Goal: Navigation & Orientation: Understand site structure

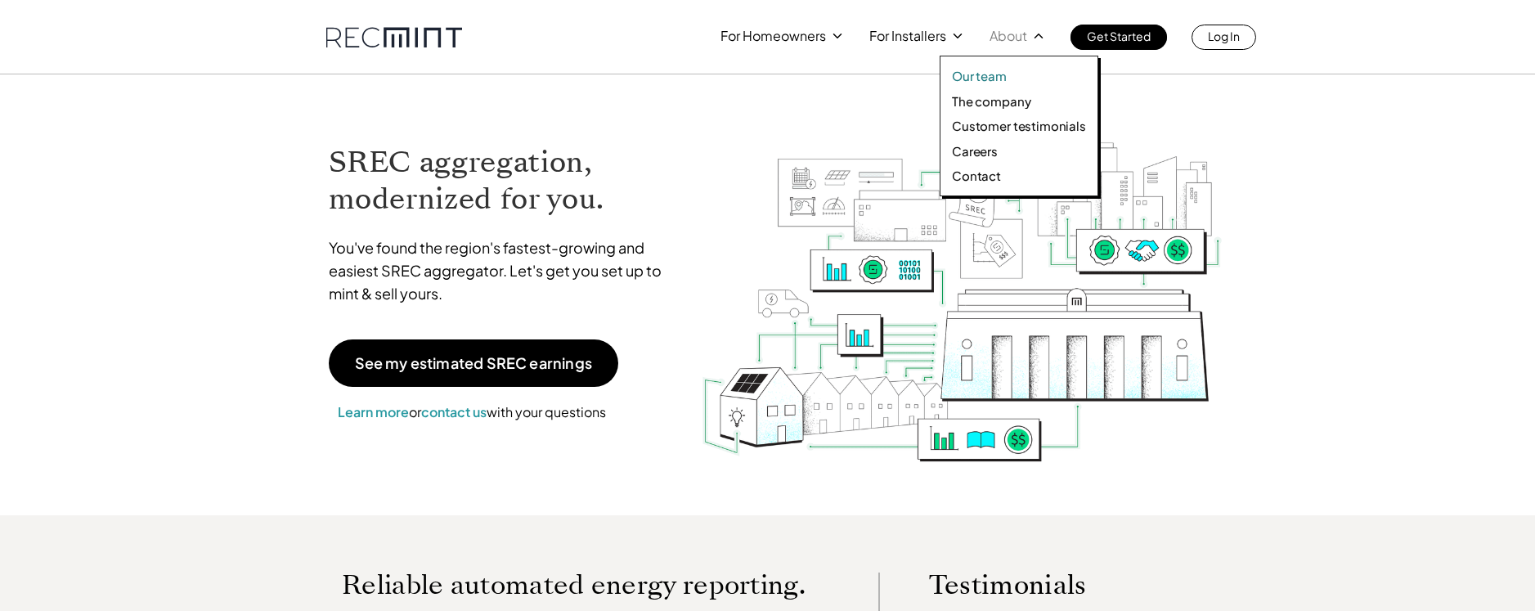
click at [1011, 80] on link "Our team" at bounding box center [1019, 76] width 134 height 16
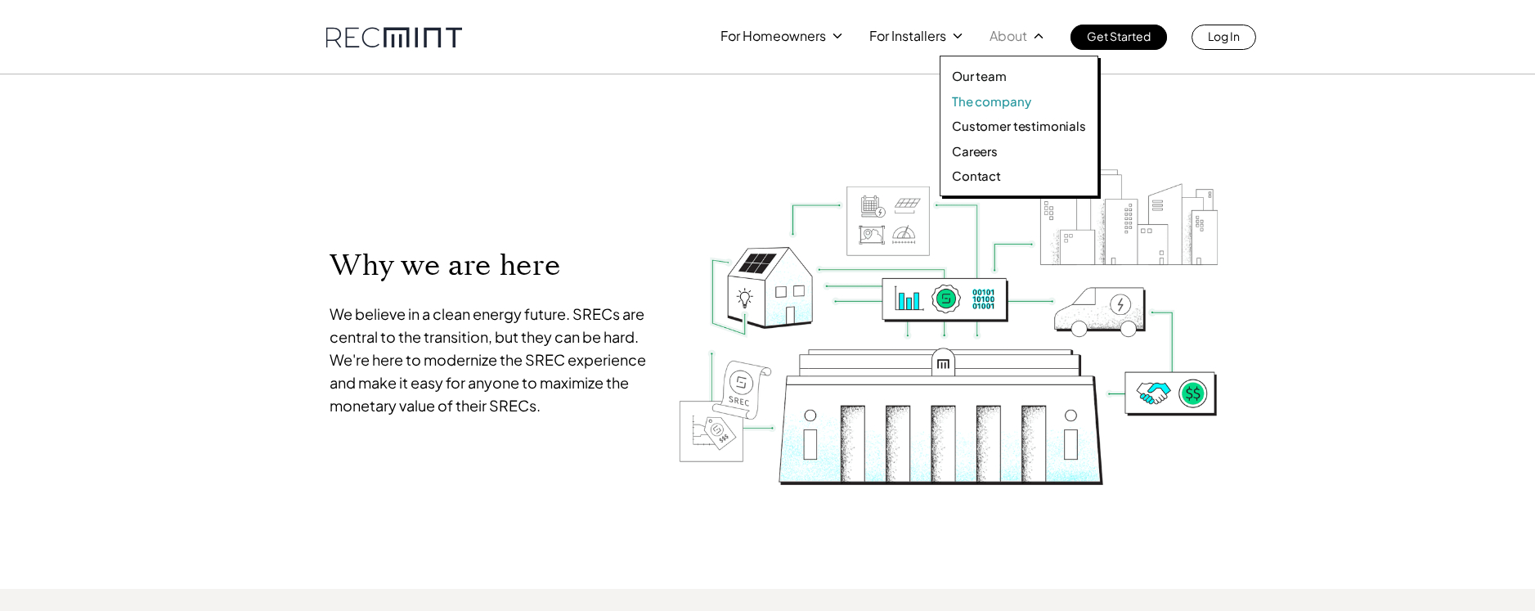
click at [1012, 101] on p "The company" at bounding box center [991, 101] width 79 height 16
click at [999, 102] on p "The company" at bounding box center [991, 101] width 79 height 16
click at [1008, 99] on p "The company" at bounding box center [991, 101] width 79 height 16
click at [1008, 123] on p "Customer testimonials" at bounding box center [1019, 126] width 134 height 16
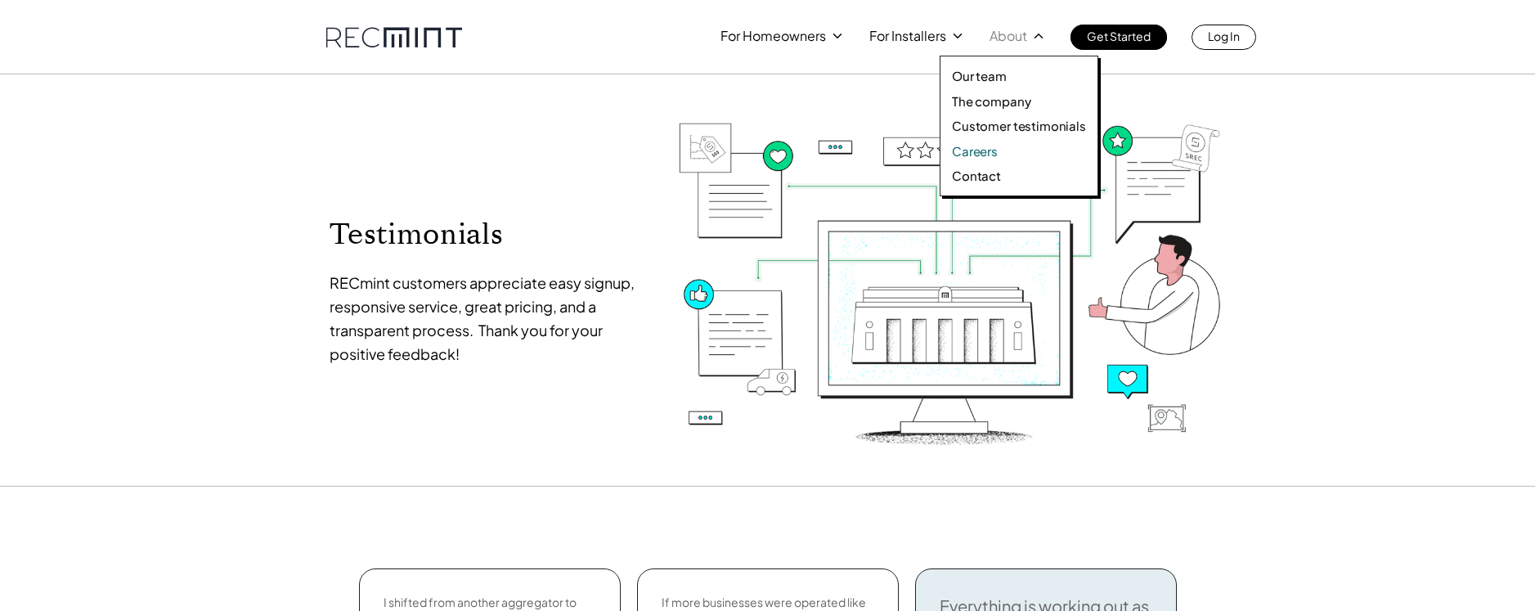
click at [982, 155] on p "Careers" at bounding box center [975, 151] width 46 height 16
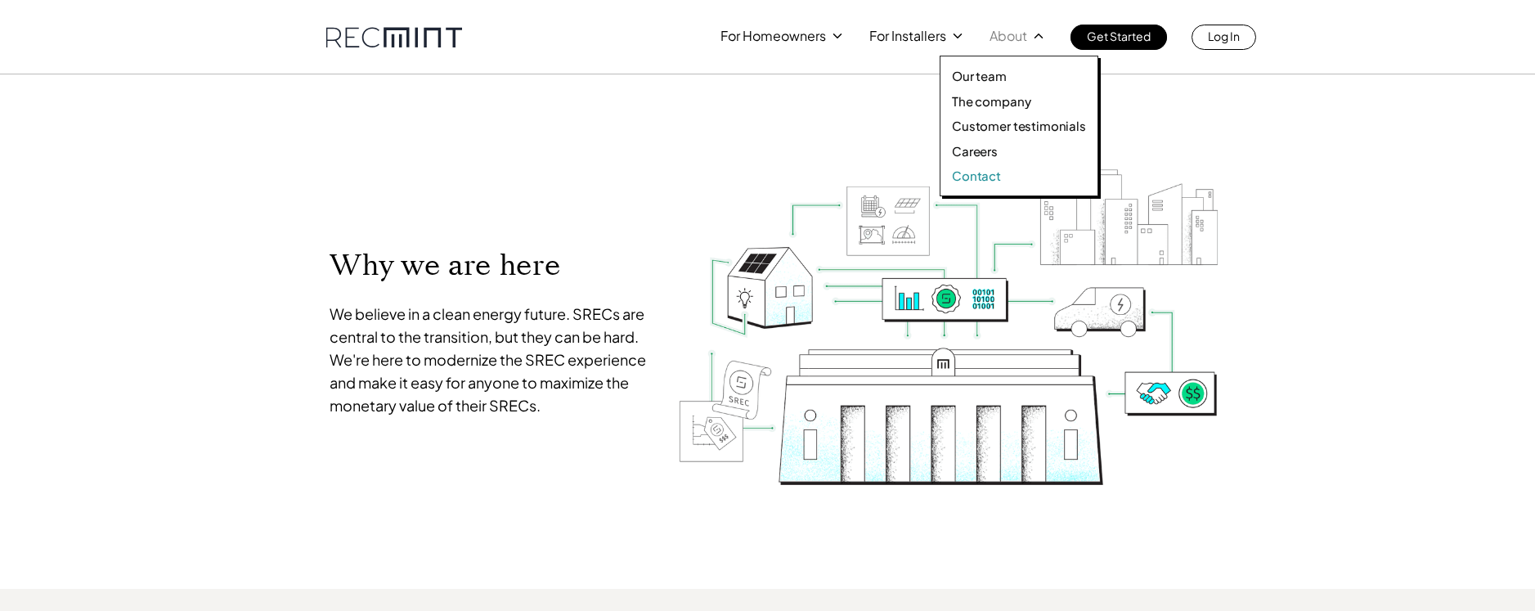
click at [983, 176] on p "Contact" at bounding box center [976, 176] width 49 height 16
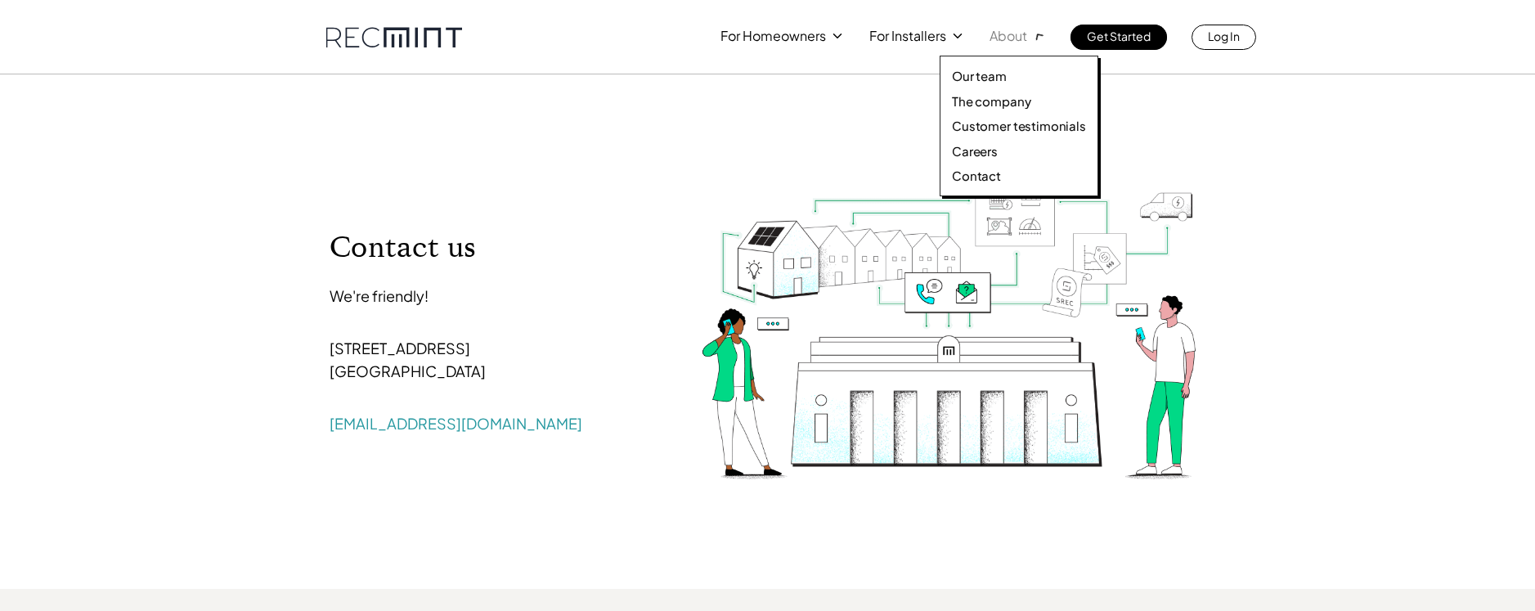
click at [1044, 34] on icon at bounding box center [1039, 36] width 20 height 20
click at [1002, 99] on p "The company" at bounding box center [991, 101] width 79 height 16
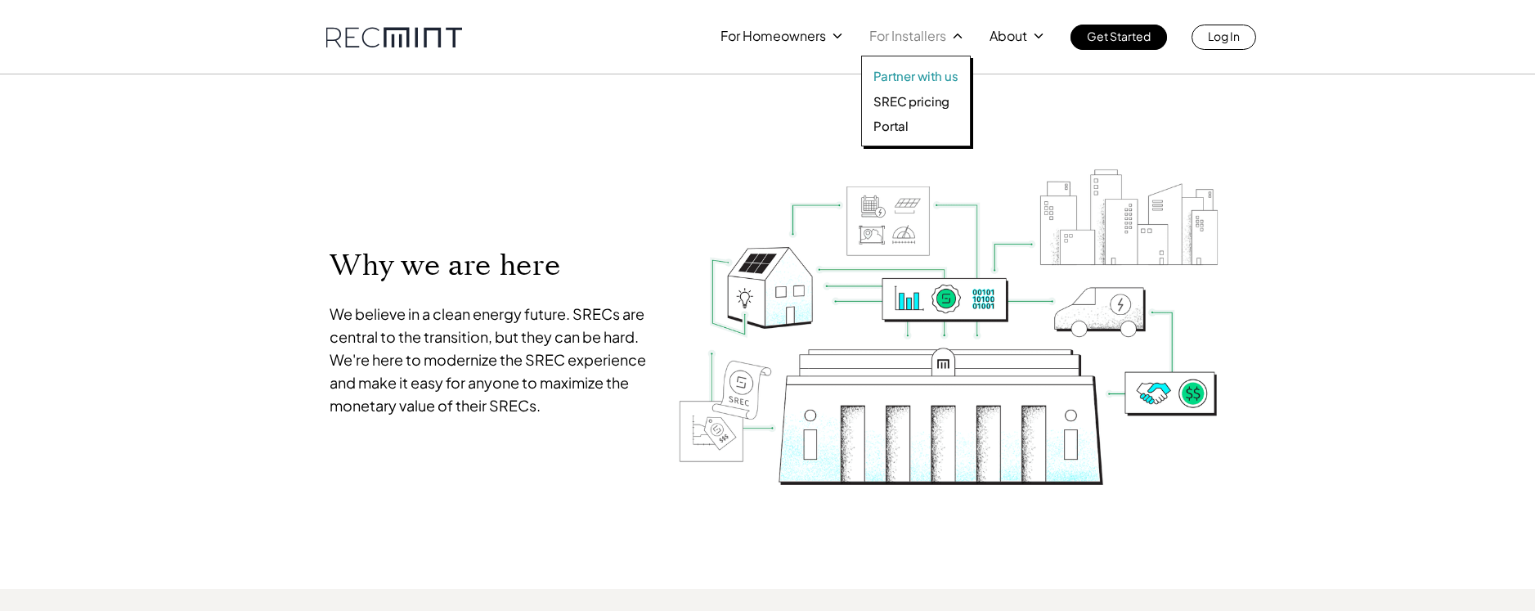
click at [913, 78] on p "Partner with us" at bounding box center [915, 76] width 85 height 16
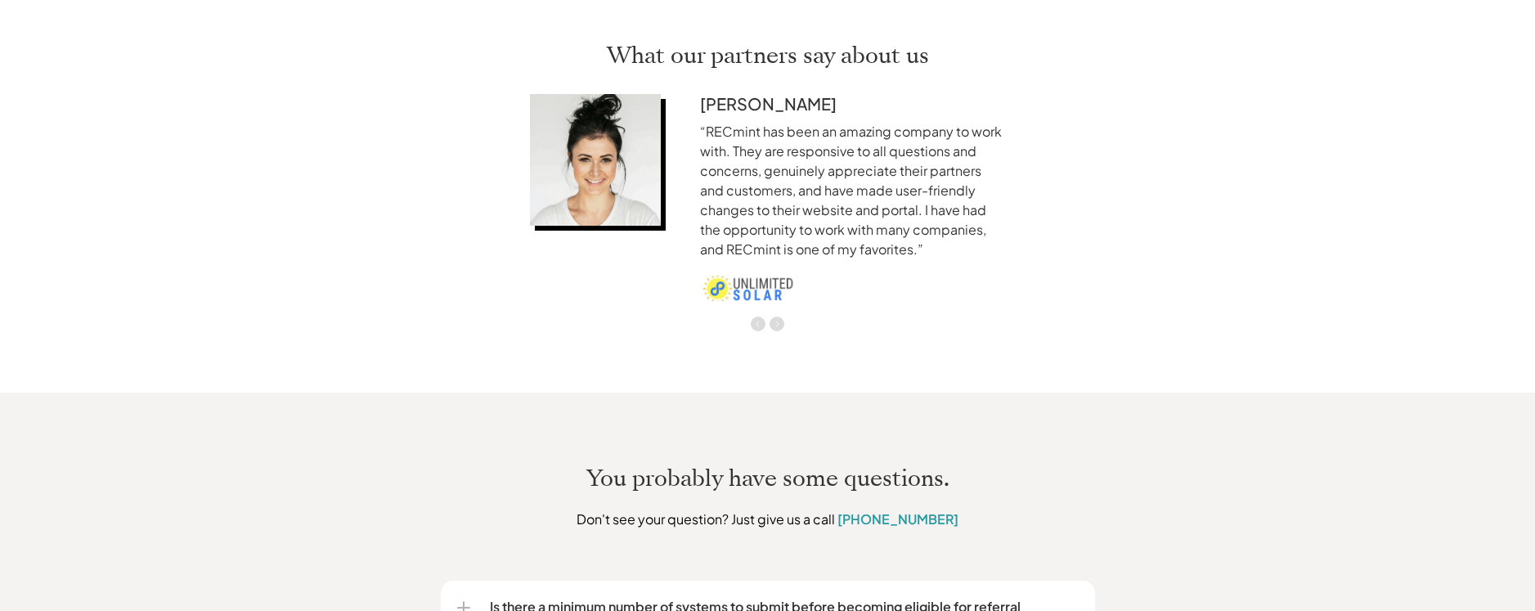
scroll to position [2803, 0]
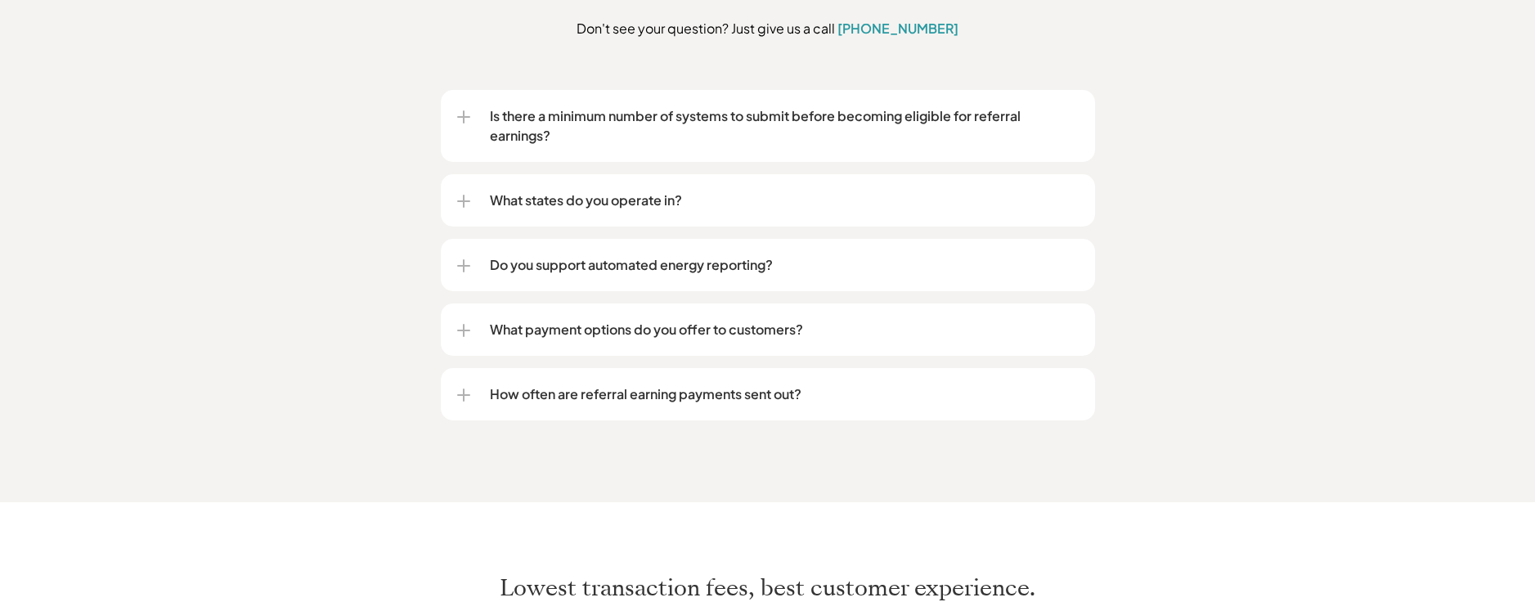
click at [468, 195] on div at bounding box center [463, 201] width 13 height 13
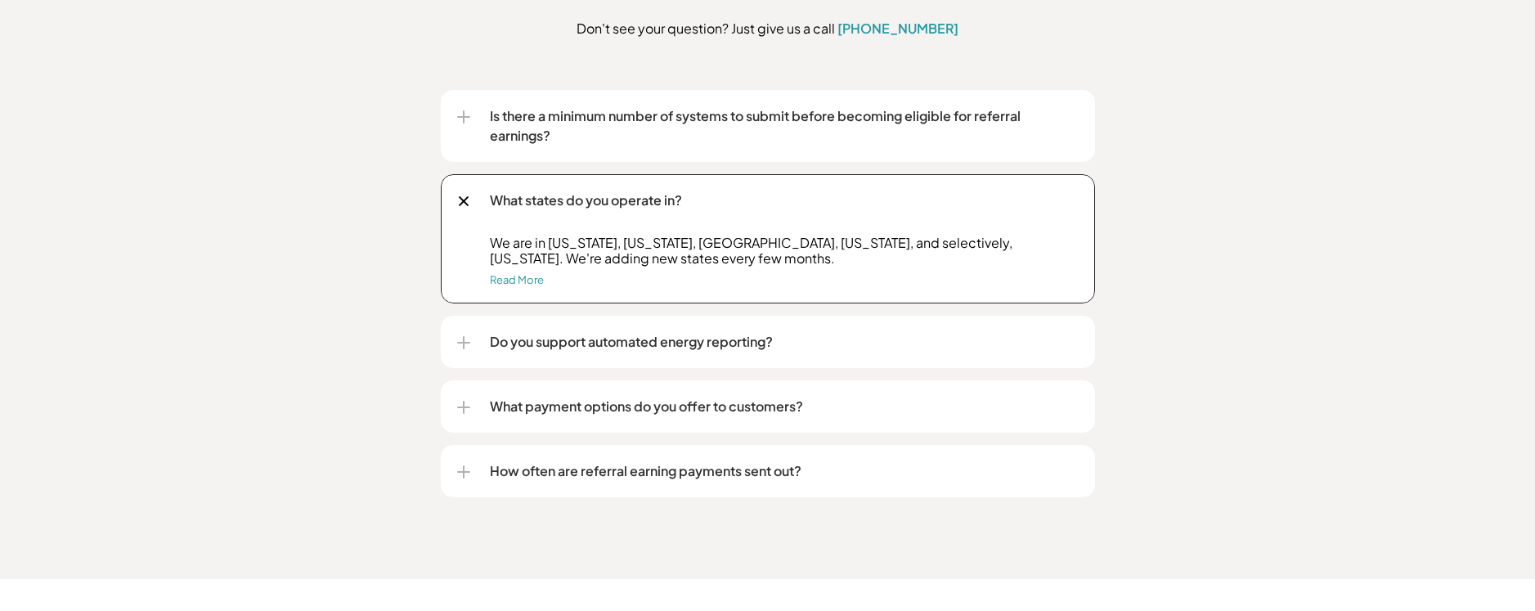
click at [457, 318] on div "Do you support automated energy reporting?" at bounding box center [768, 342] width 654 height 52
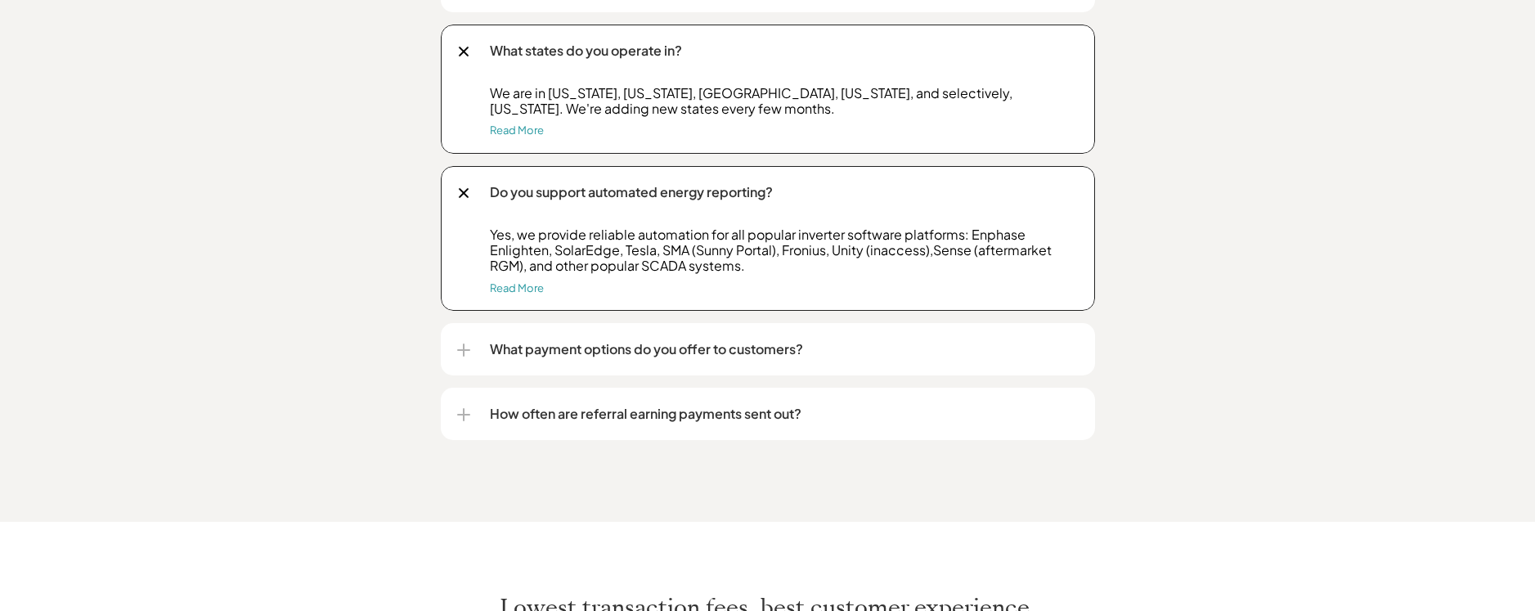
scroll to position [2966, 0]
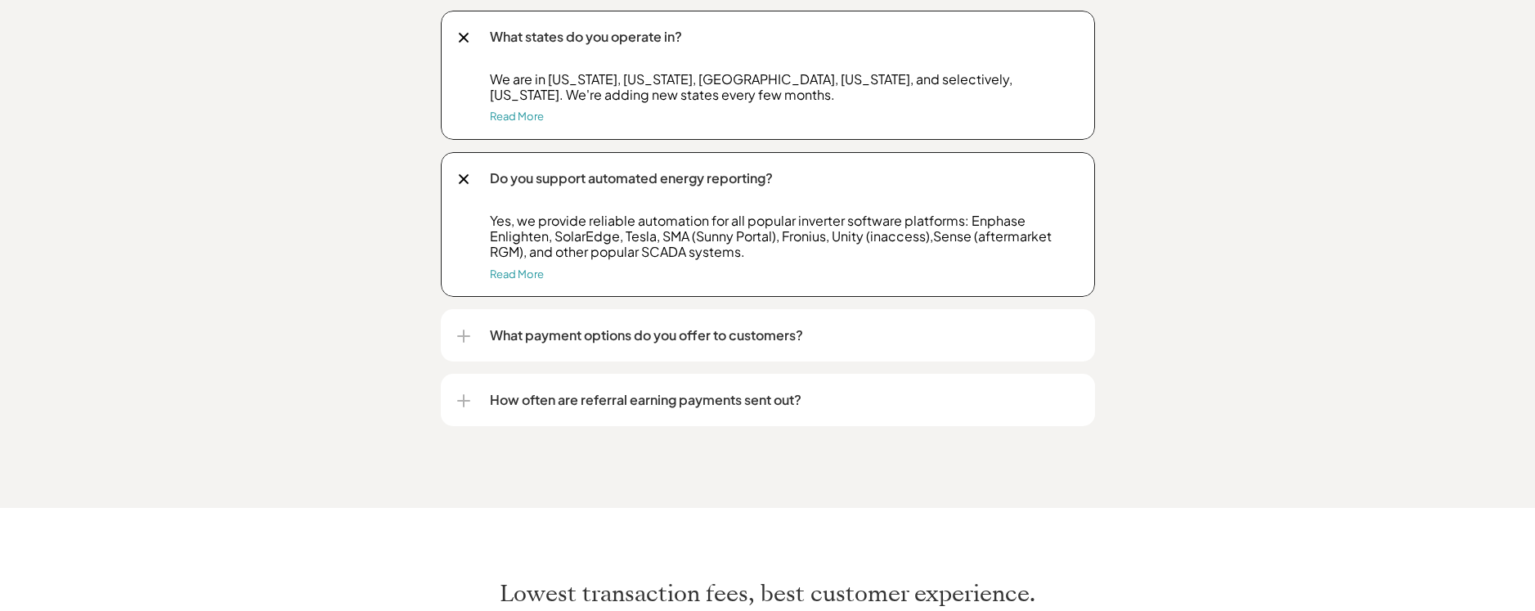
click at [463, 331] on div at bounding box center [464, 336] width 2 height 13
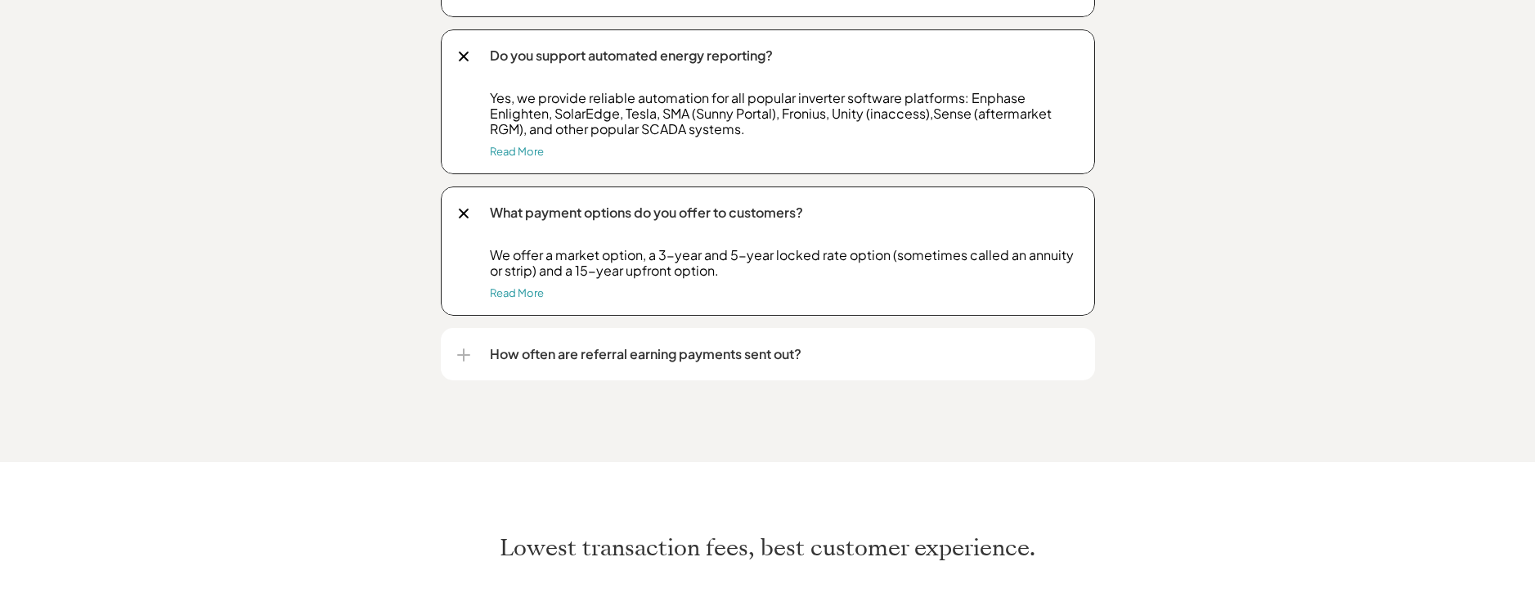
scroll to position [3130, 0]
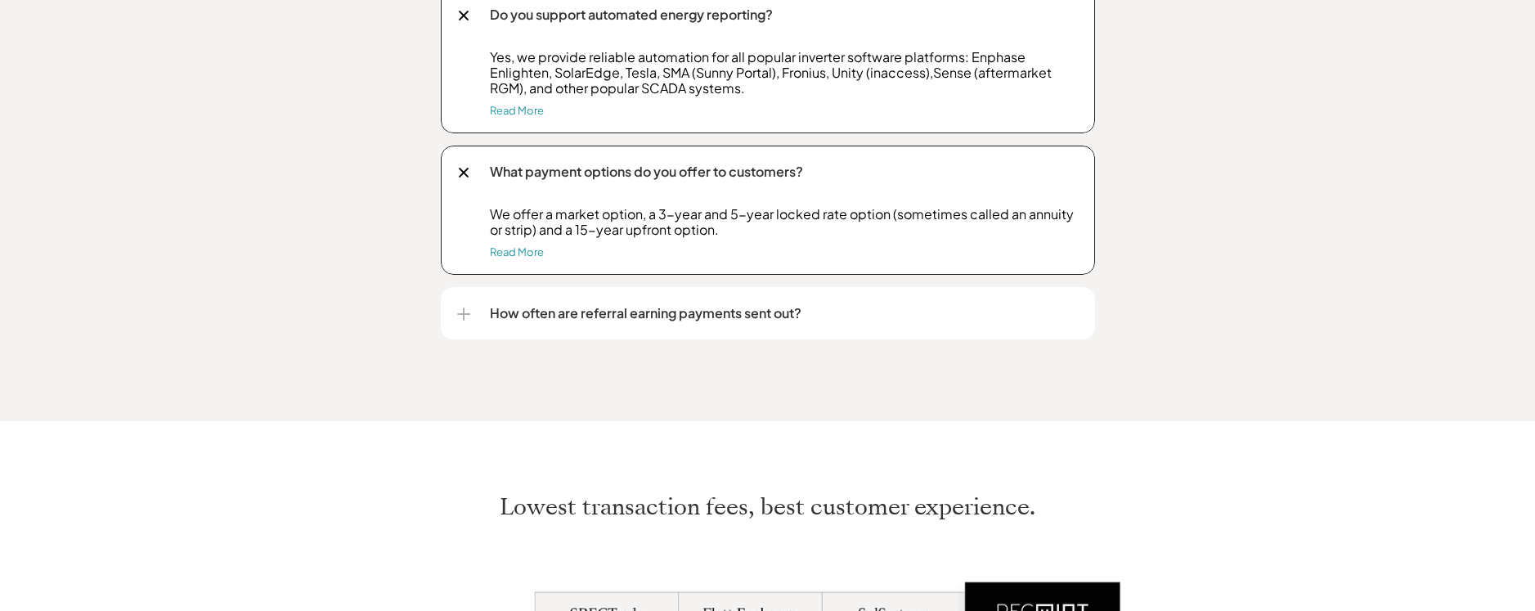
click at [463, 308] on div at bounding box center [464, 313] width 2 height 13
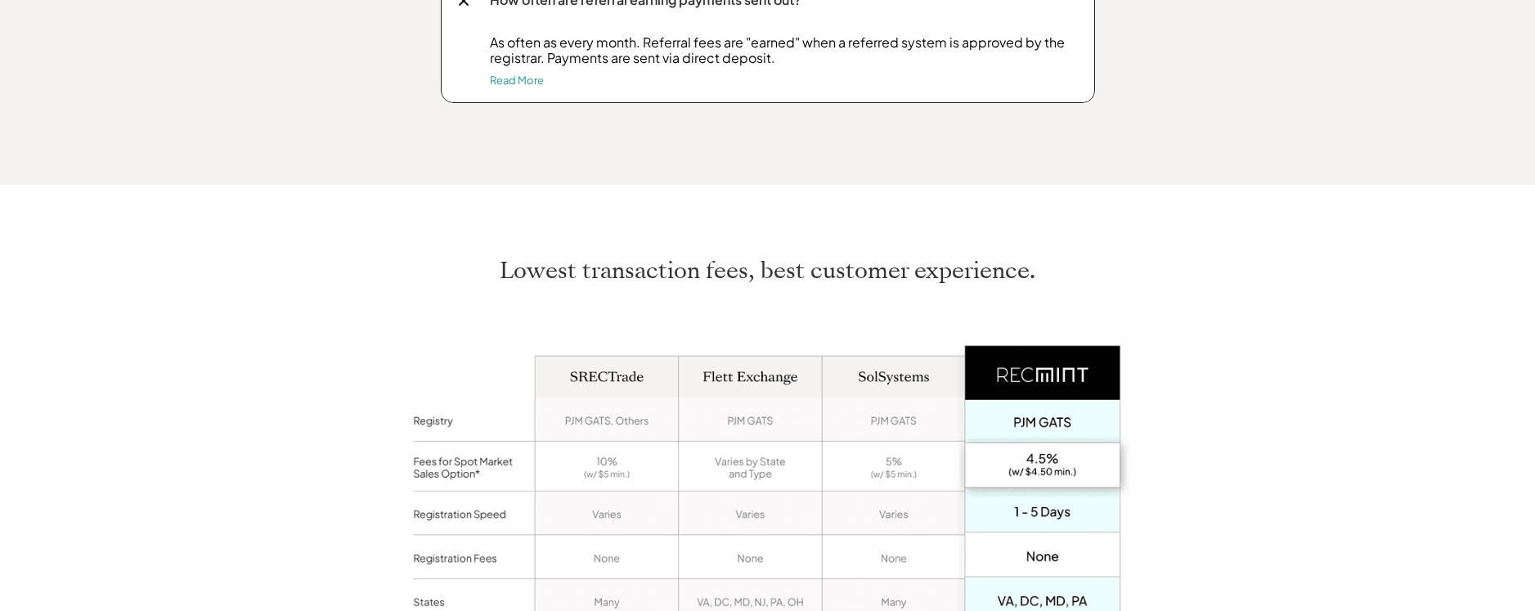
scroll to position [3457, 0]
